Goal: Information Seeking & Learning: Learn about a topic

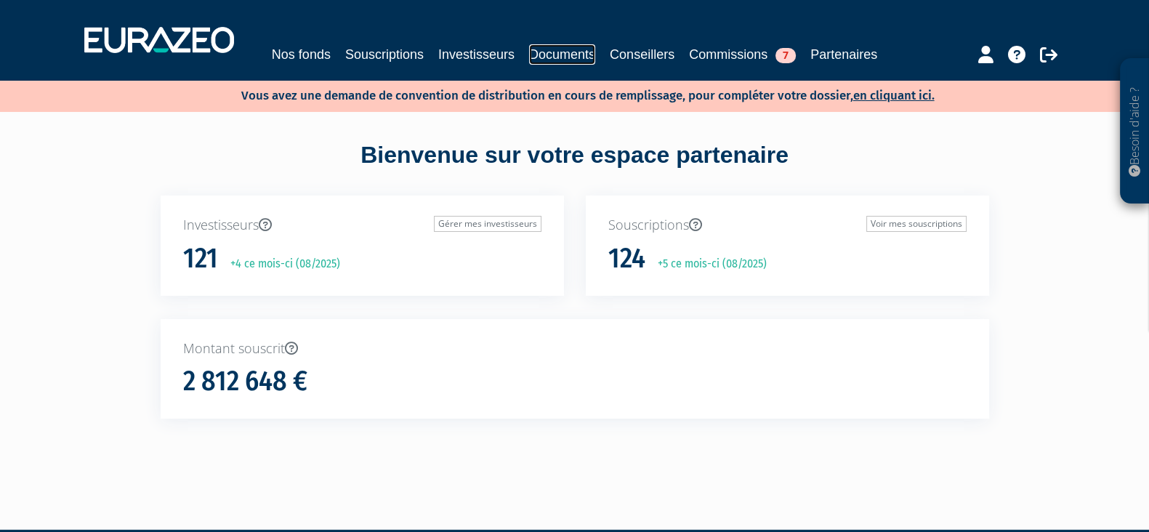
click at [547, 54] on link "Documents" at bounding box center [562, 54] width 66 height 20
click at [304, 60] on link "Nos fonds" at bounding box center [301, 54] width 59 height 20
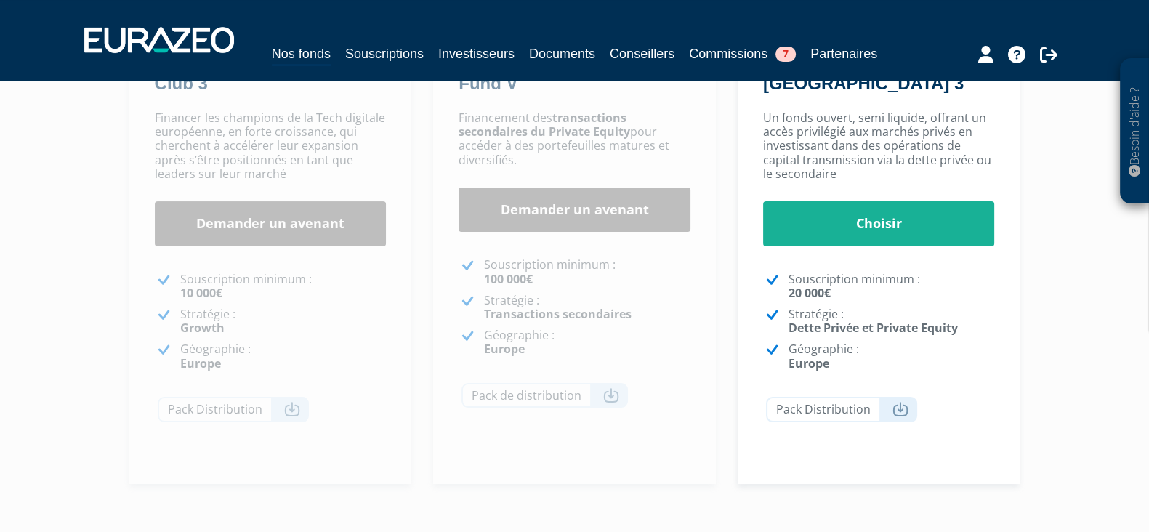
scroll to position [90, 0]
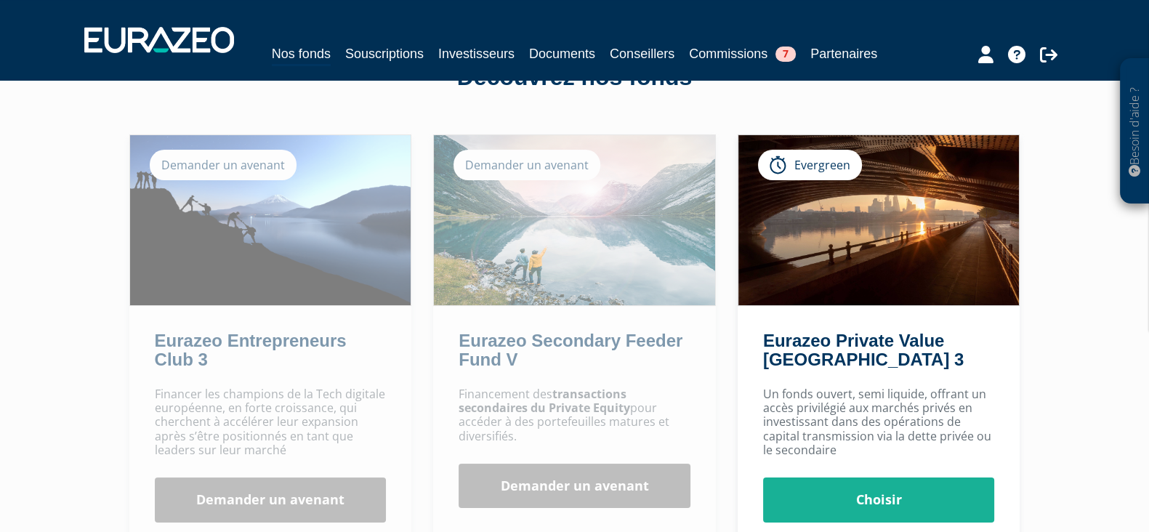
click at [907, 455] on p "Un fonds ouvert, semi liquide, offrant un accès privilégié aux marchés privés e…" at bounding box center [879, 422] width 232 height 70
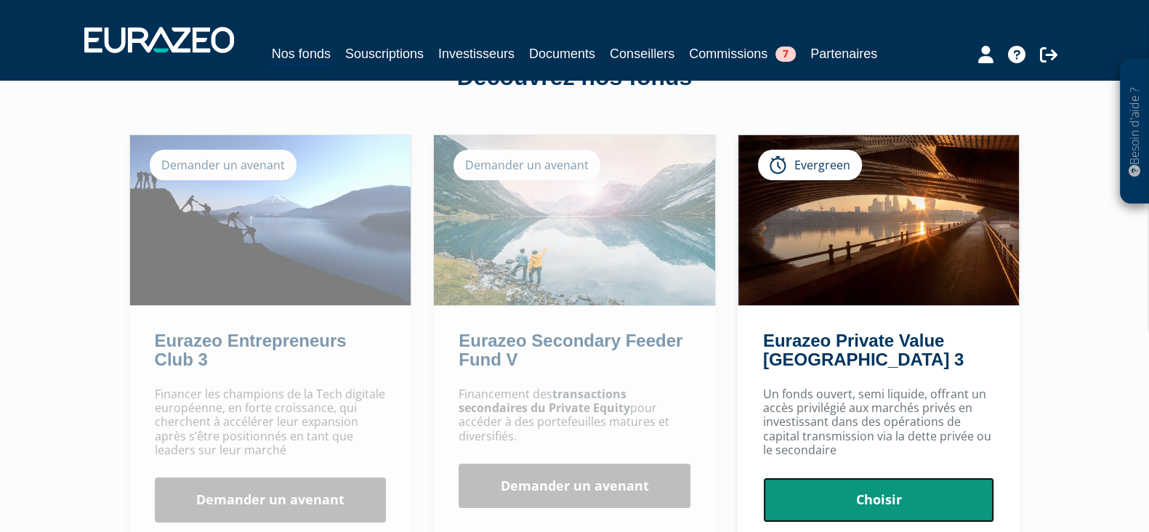
click at [911, 486] on link "Choisir" at bounding box center [879, 500] width 232 height 45
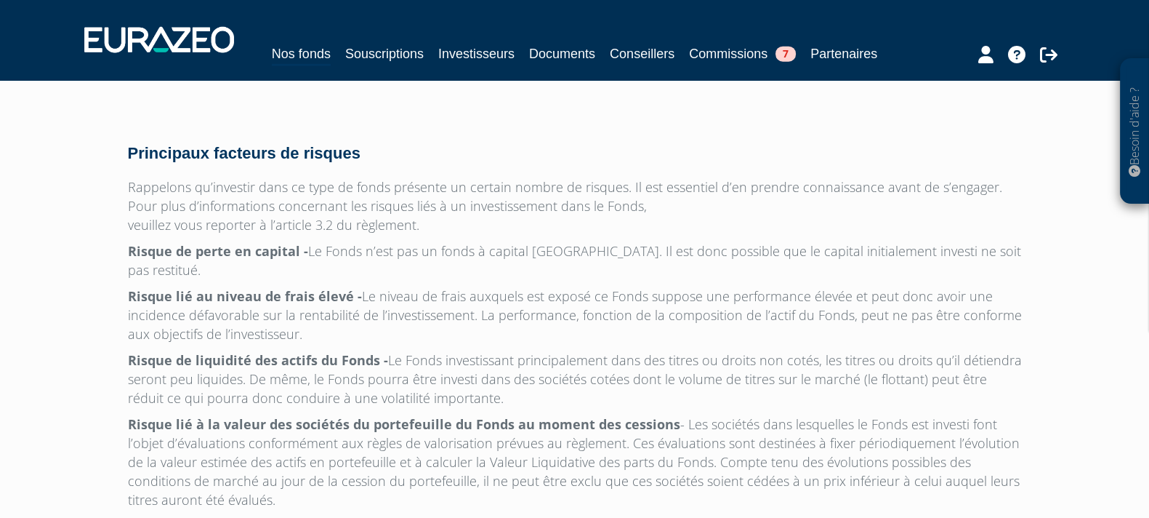
scroll to position [4762, 0]
